Goal: Task Accomplishment & Management: Manage account settings

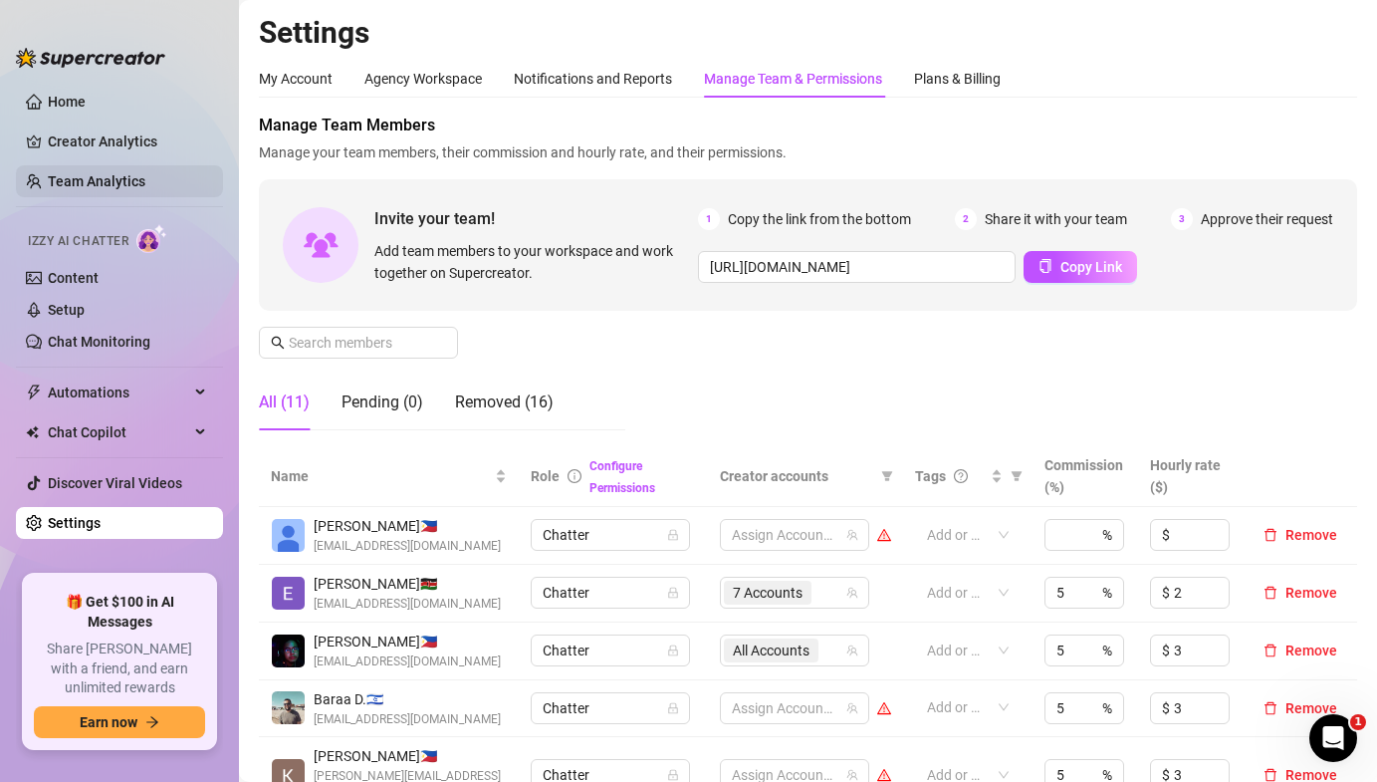
click at [104, 173] on link "Team Analytics" at bounding box center [97, 181] width 98 height 16
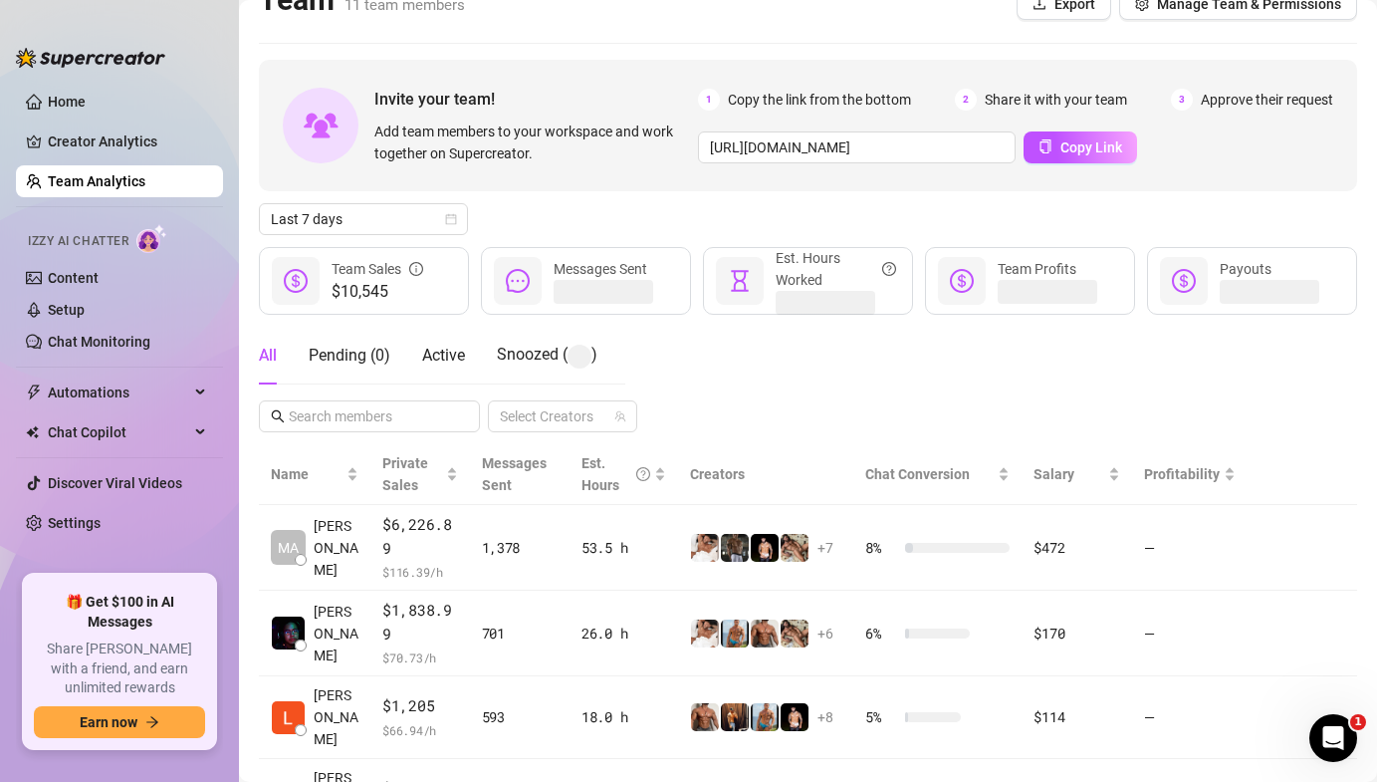
scroll to position [35, 0]
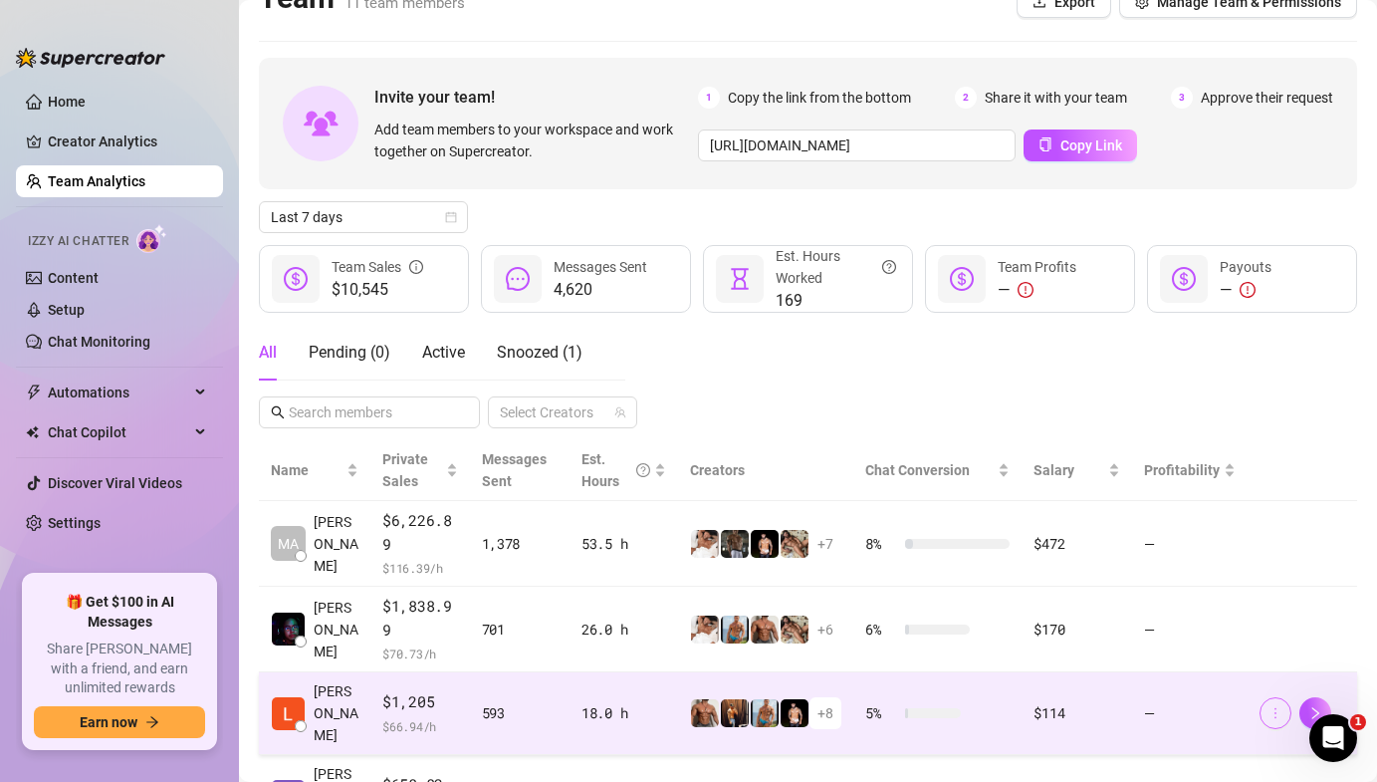
click at [1274, 706] on icon "more" at bounding box center [1276, 713] width 14 height 14
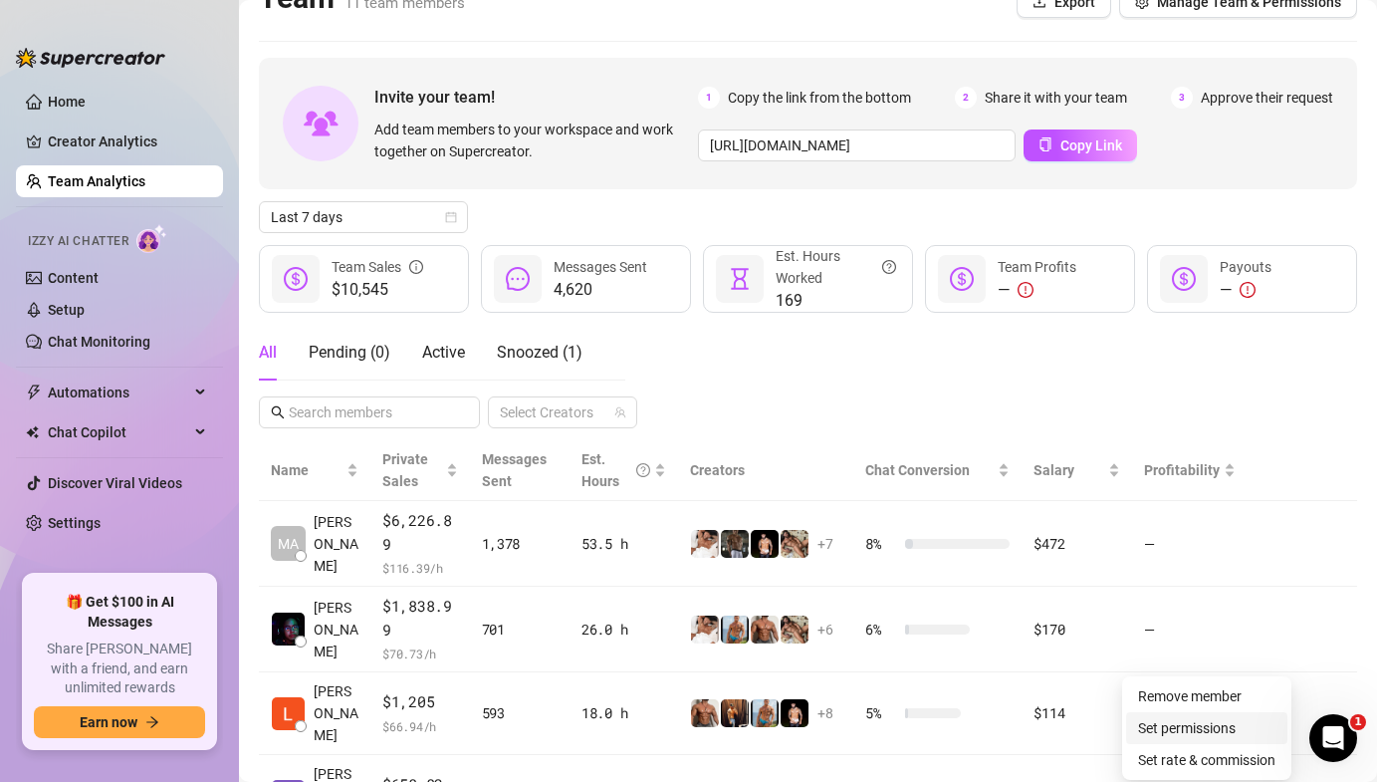
click at [1194, 725] on link "Set permissions" at bounding box center [1187, 728] width 98 height 16
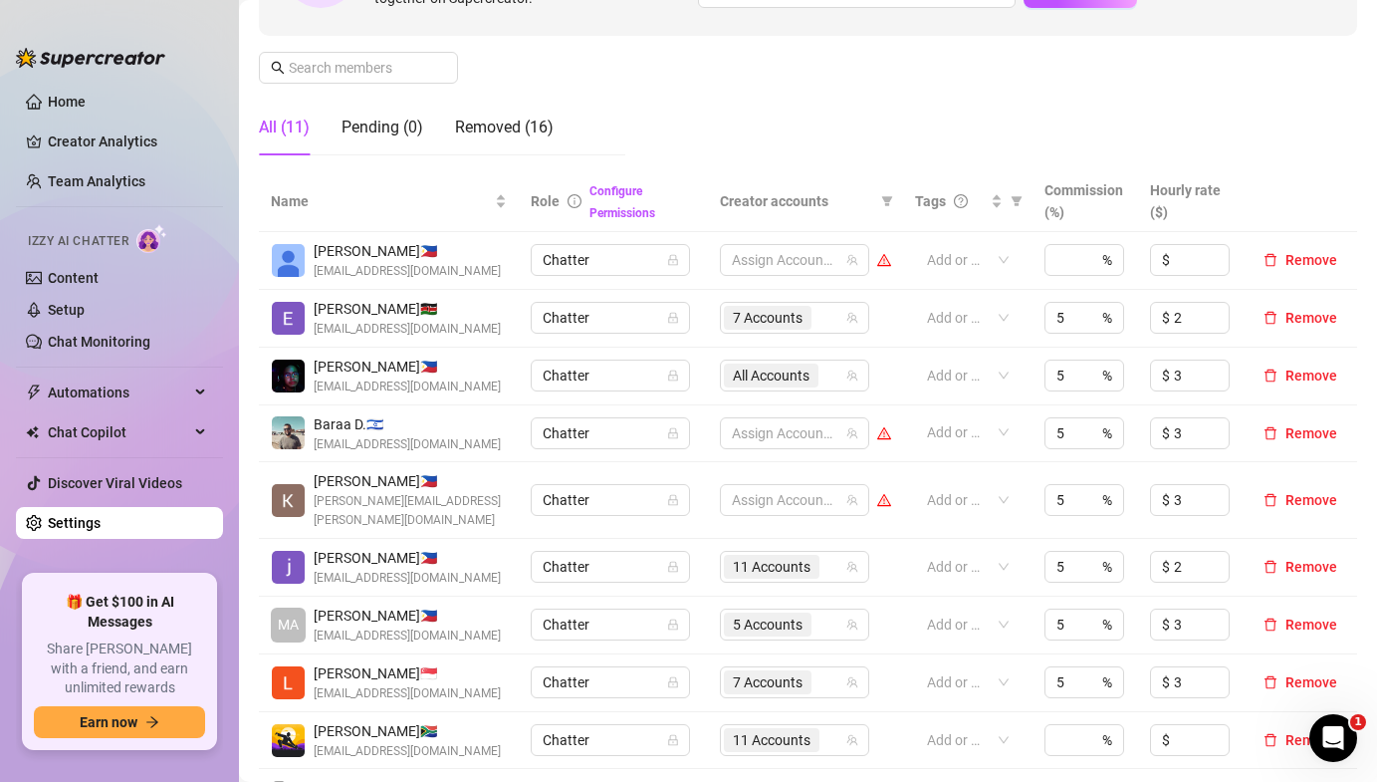
scroll to position [276, 0]
click at [779, 670] on span "7 Accounts" at bounding box center [768, 681] width 70 height 22
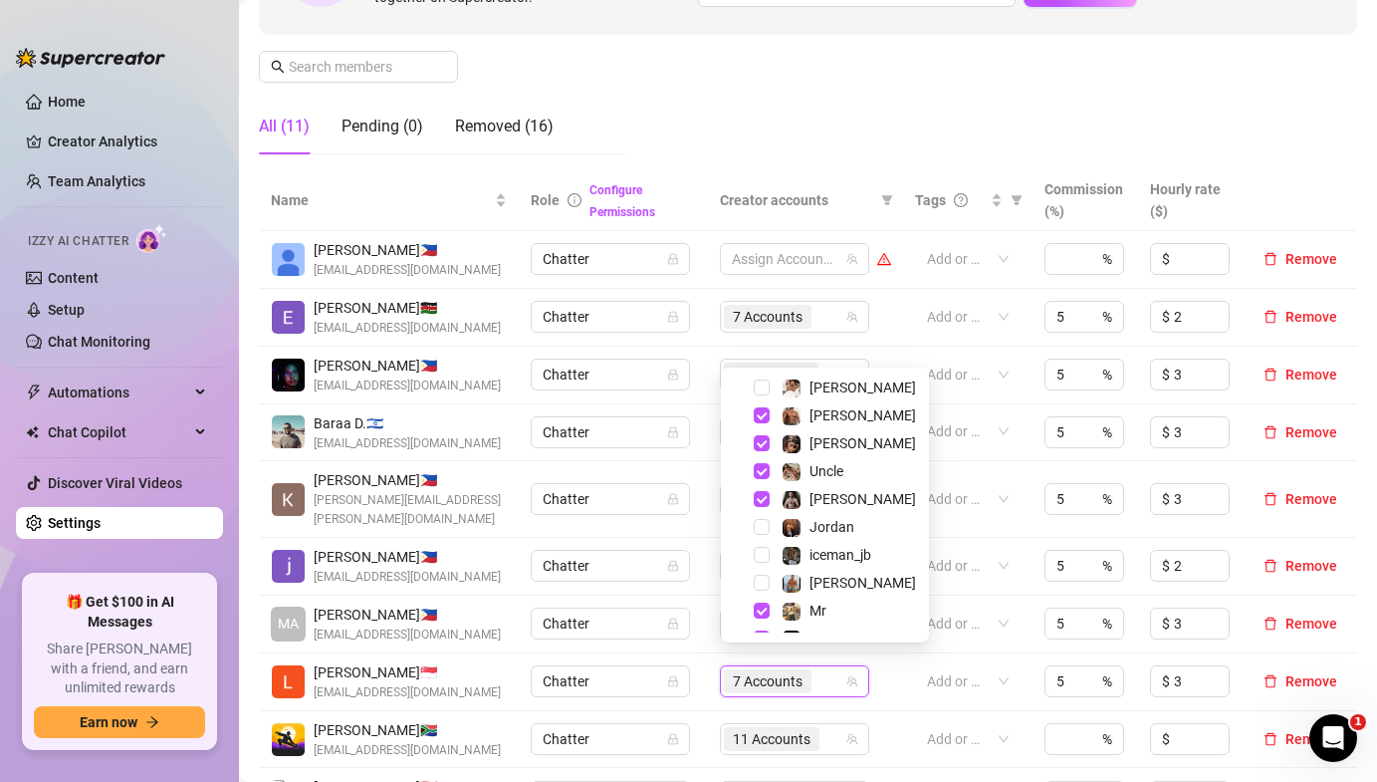
scroll to position [108, 0]
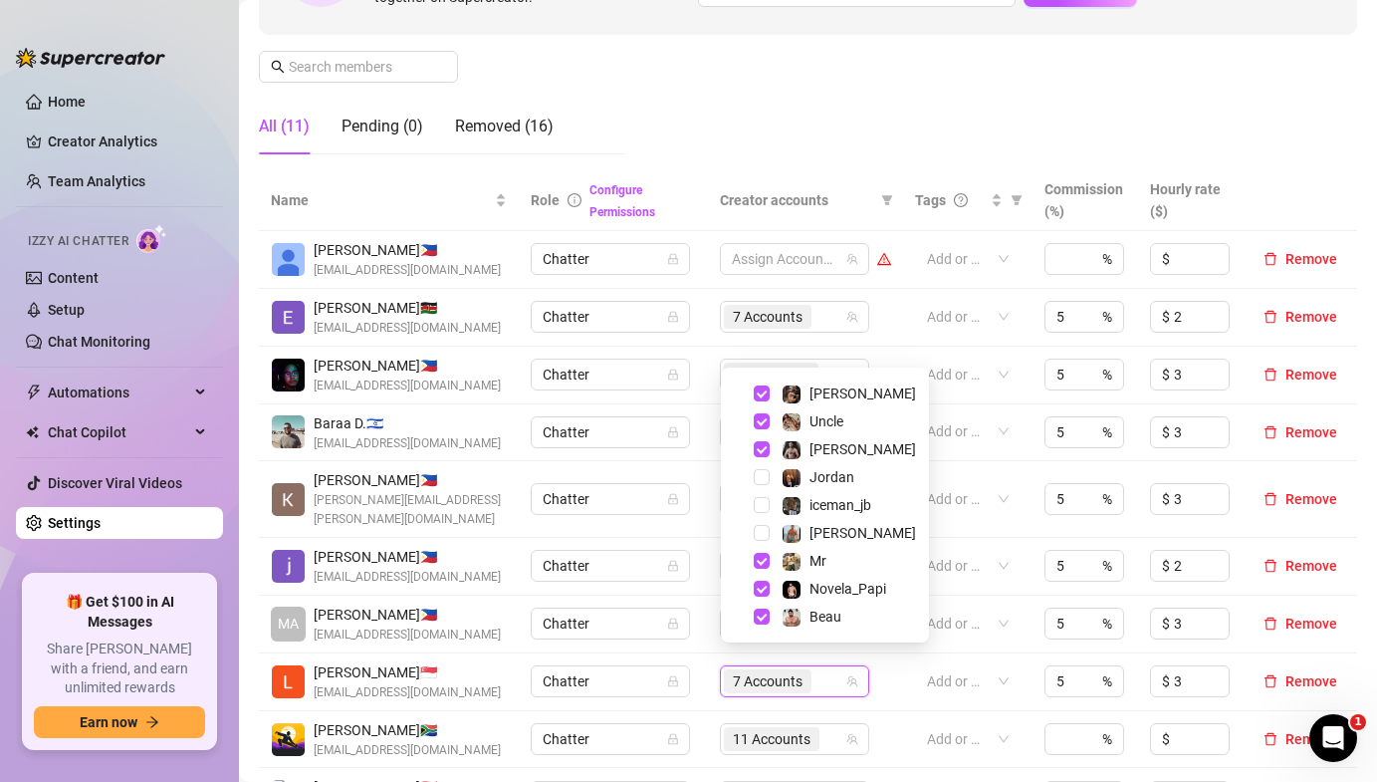
click at [498, 538] on td "[PERSON_NAME] 🇵🇭 [EMAIL_ADDRESS][DOMAIN_NAME]" at bounding box center [389, 567] width 260 height 58
